Goal: Find specific page/section: Find specific page/section

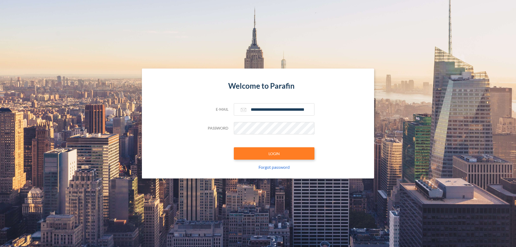
type input "**********"
click at [274, 153] on button "LOGIN" at bounding box center [274, 153] width 81 height 12
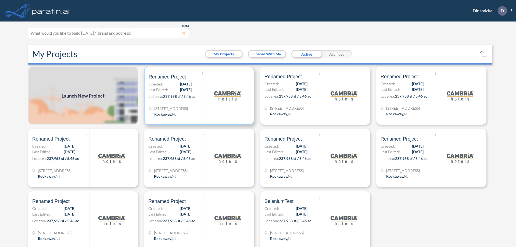
scroll to position [1, 0]
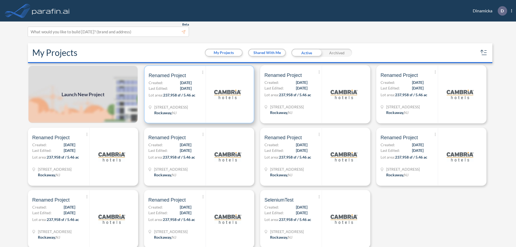
click at [198, 94] on p "Lot area: 237,958 sf / 5.46 ac" at bounding box center [177, 96] width 57 height 8
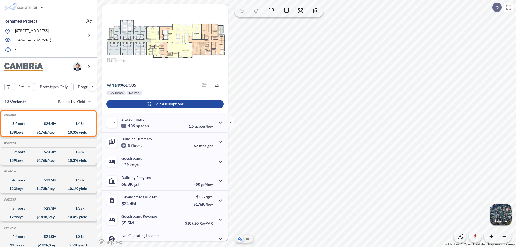
scroll to position [27, 0]
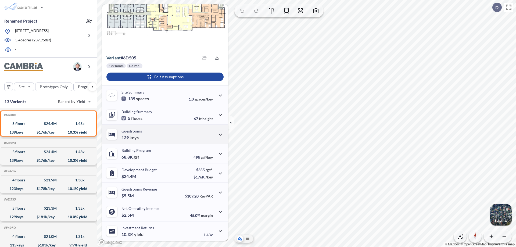
click at [164, 134] on div "Guestrooms 139 keys" at bounding box center [165, 133] width 126 height 19
